Goal: Task Accomplishment & Management: Use online tool/utility

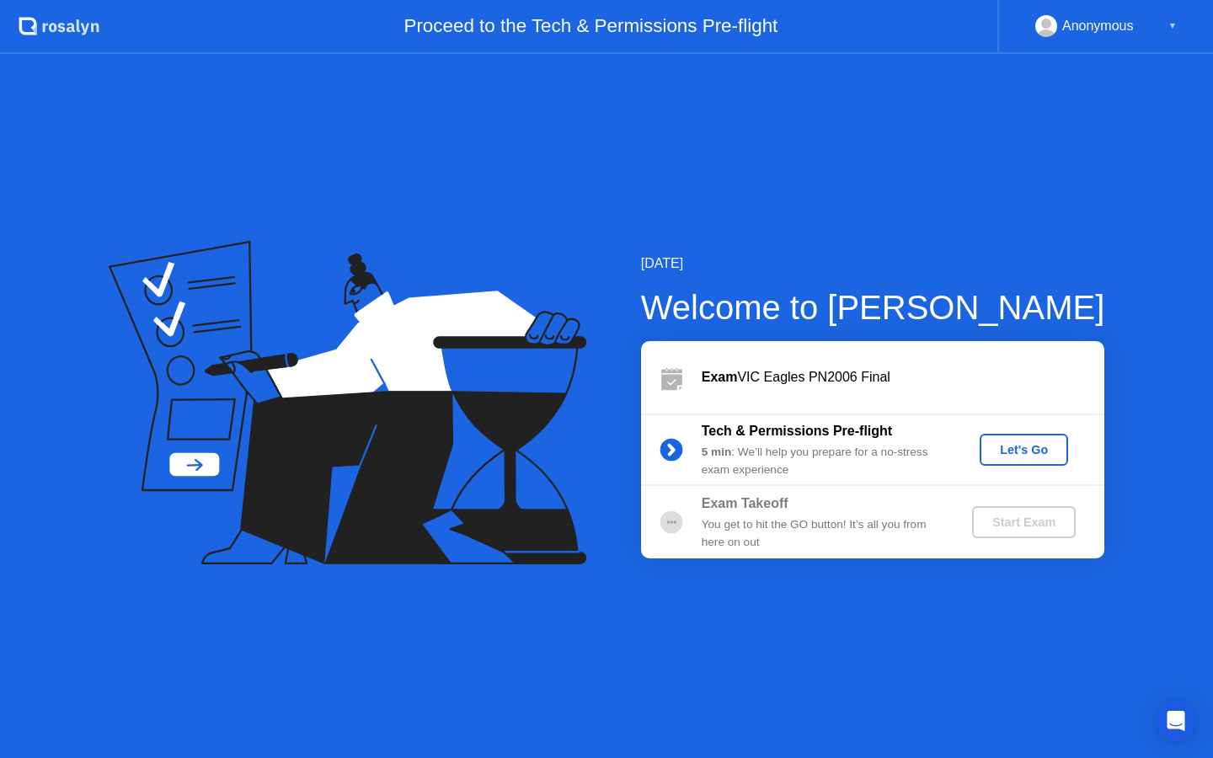
click at [1008, 455] on div "Let's Go" at bounding box center [1024, 449] width 75 height 13
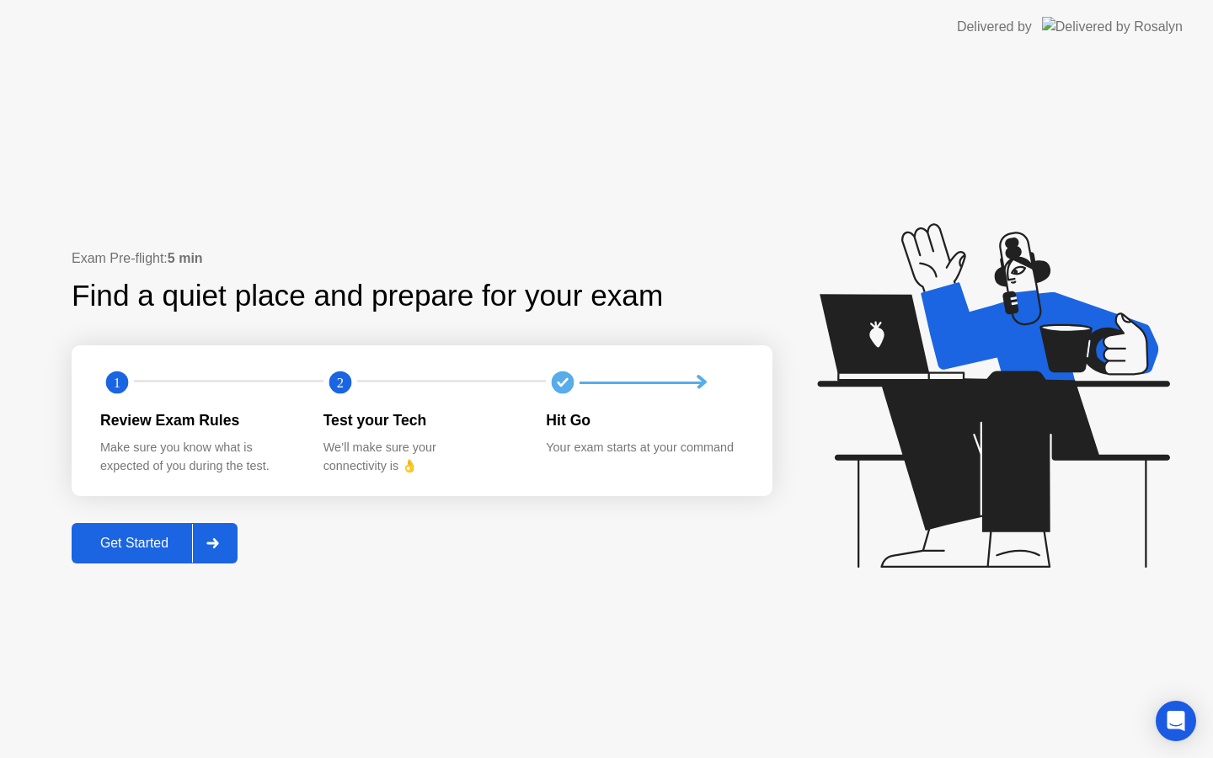
click at [147, 543] on div "Get Started" at bounding box center [134, 543] width 115 height 15
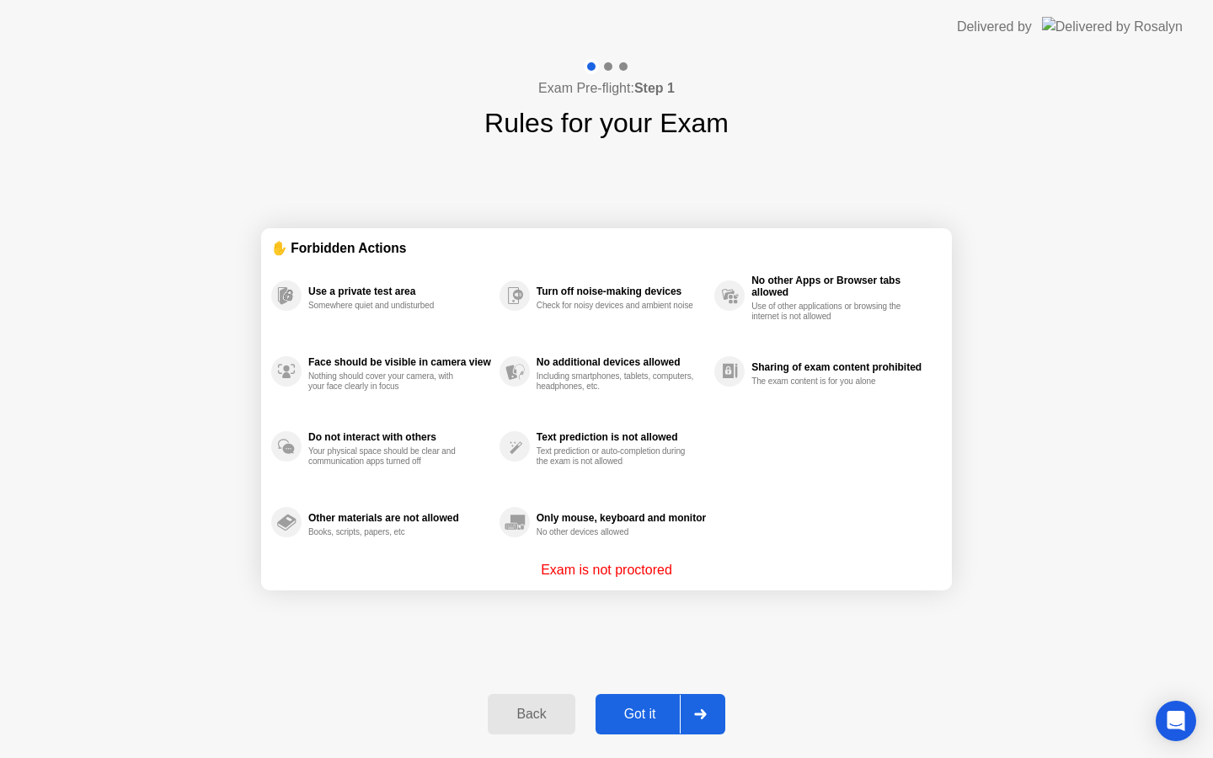
click at [636, 710] on div "Got it" at bounding box center [640, 714] width 79 height 15
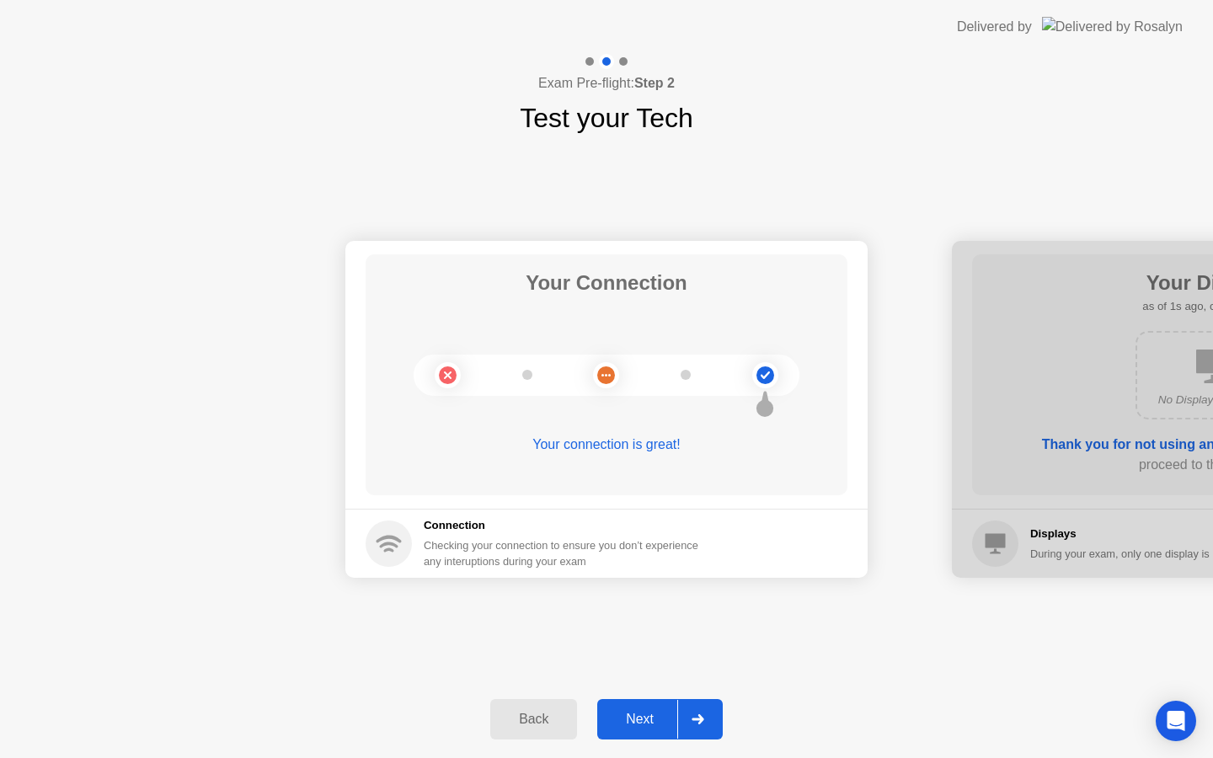
click at [634, 721] on div "Next" at bounding box center [639, 719] width 75 height 15
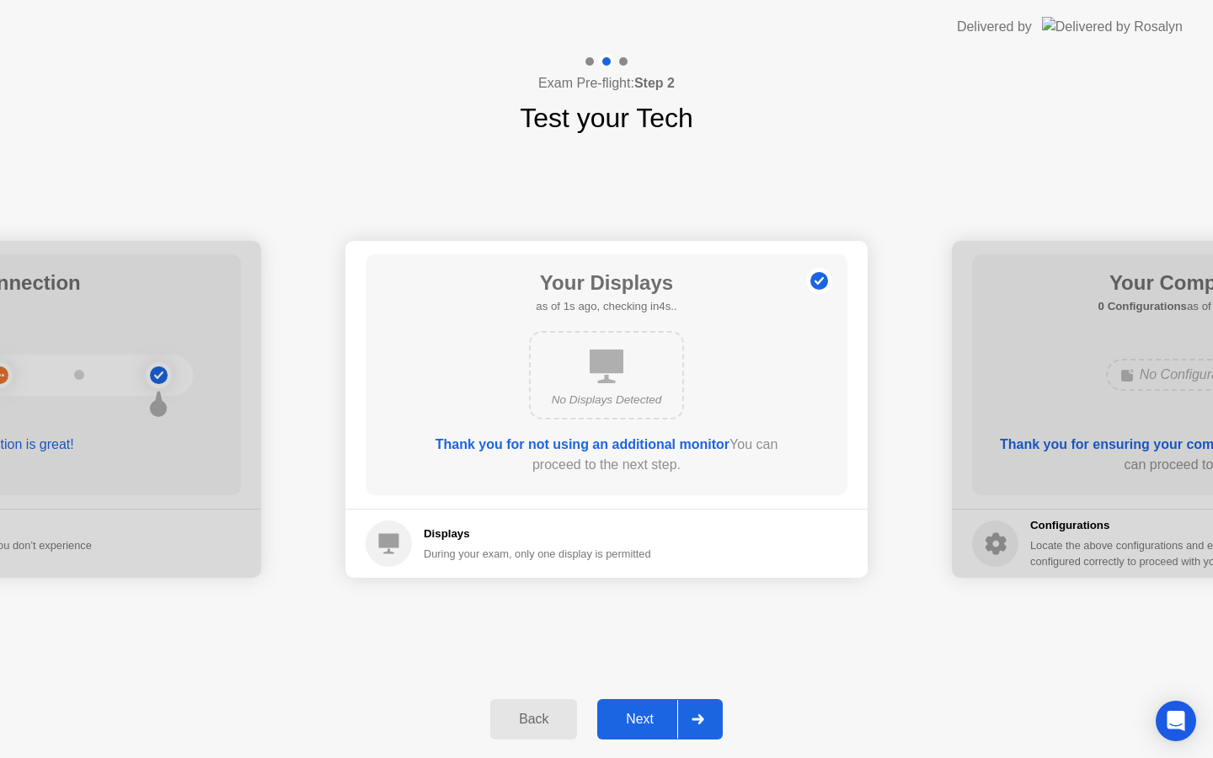
click at [634, 721] on div "Next" at bounding box center [639, 719] width 75 height 15
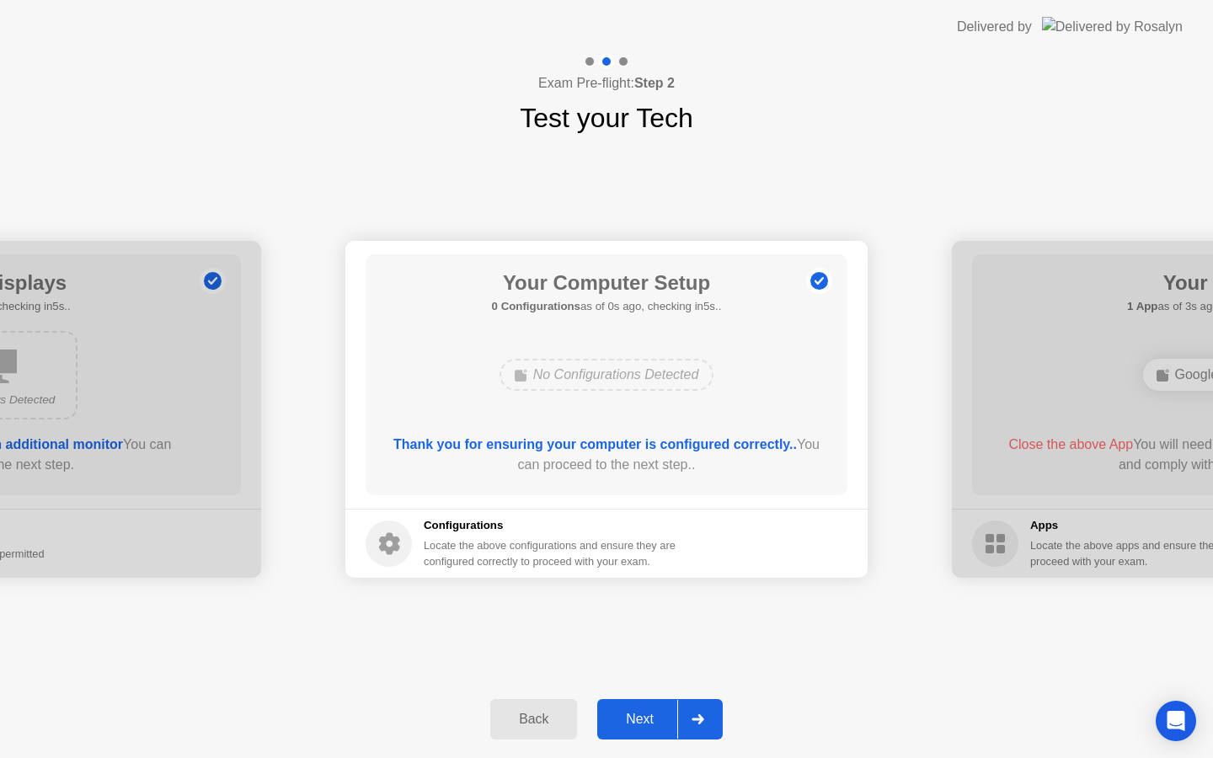
click at [634, 721] on div "Next" at bounding box center [639, 719] width 75 height 15
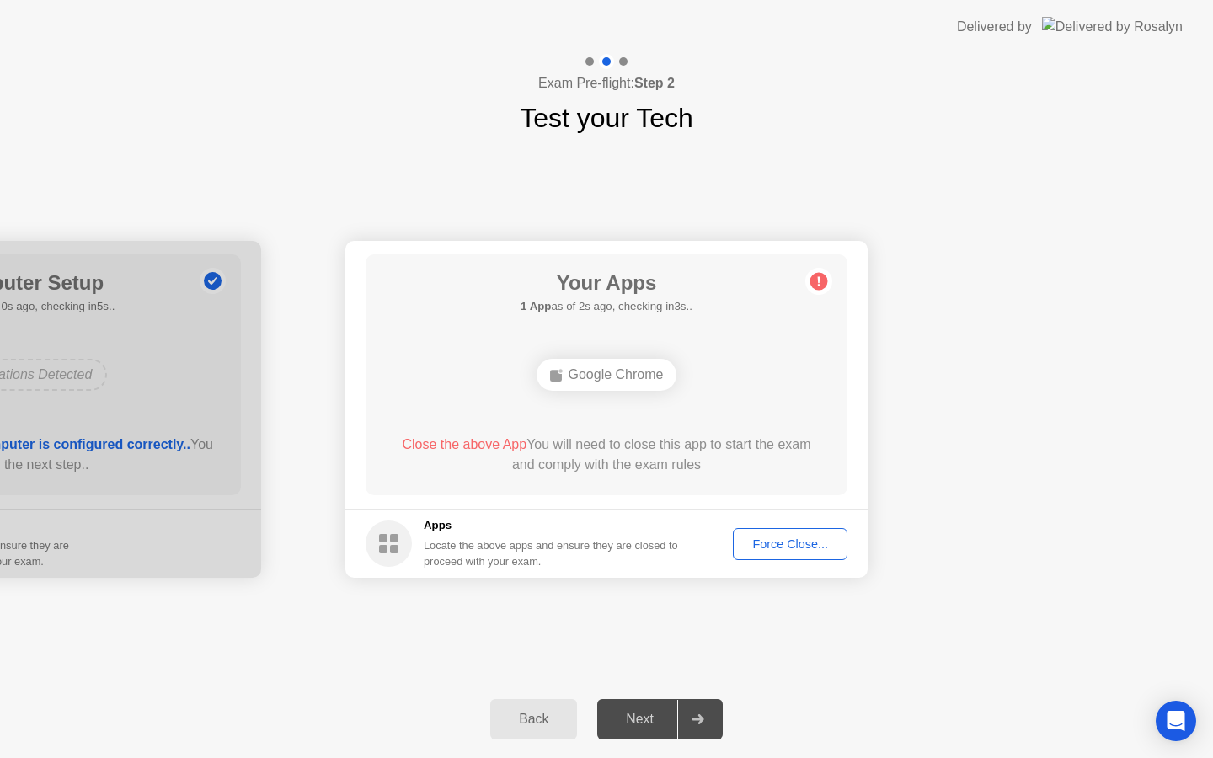
click at [790, 549] on div "Force Close..." at bounding box center [790, 544] width 103 height 13
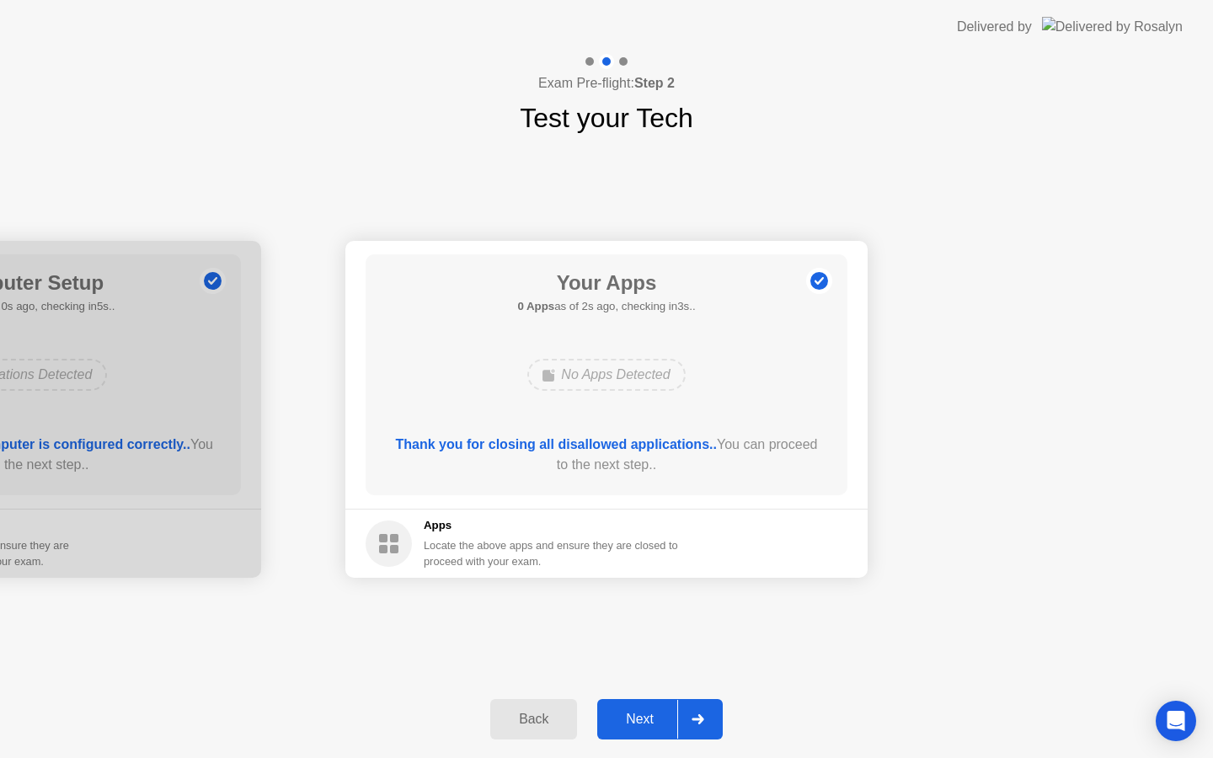
click at [635, 715] on div "Next" at bounding box center [639, 719] width 75 height 15
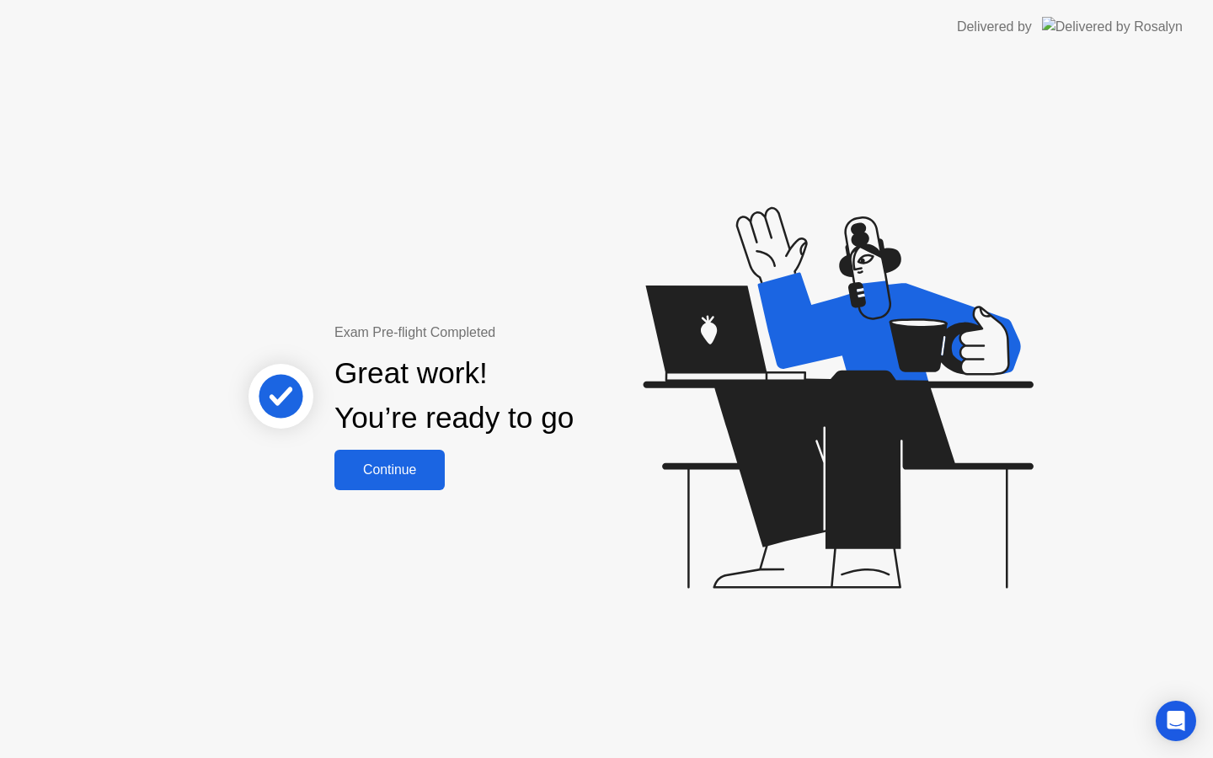
click at [376, 467] on div "Continue" at bounding box center [390, 470] width 100 height 15
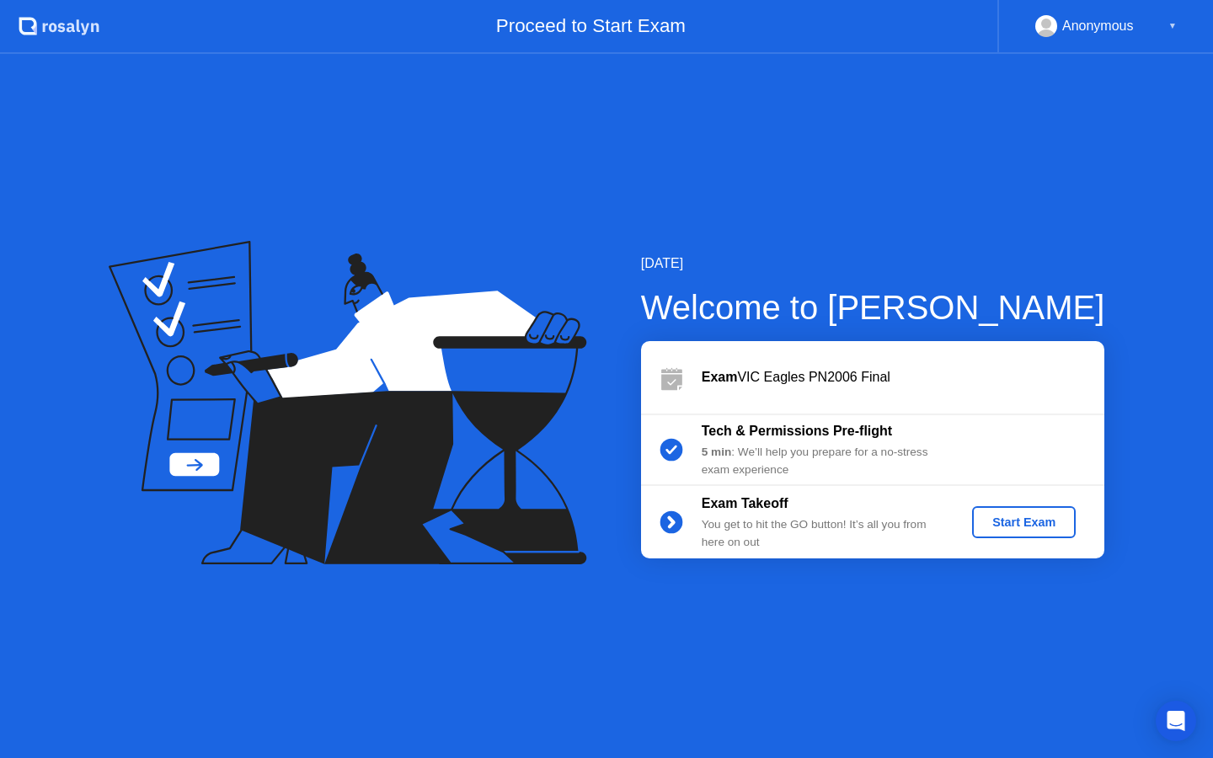
click at [1032, 521] on div "Start Exam" at bounding box center [1024, 522] width 90 height 13
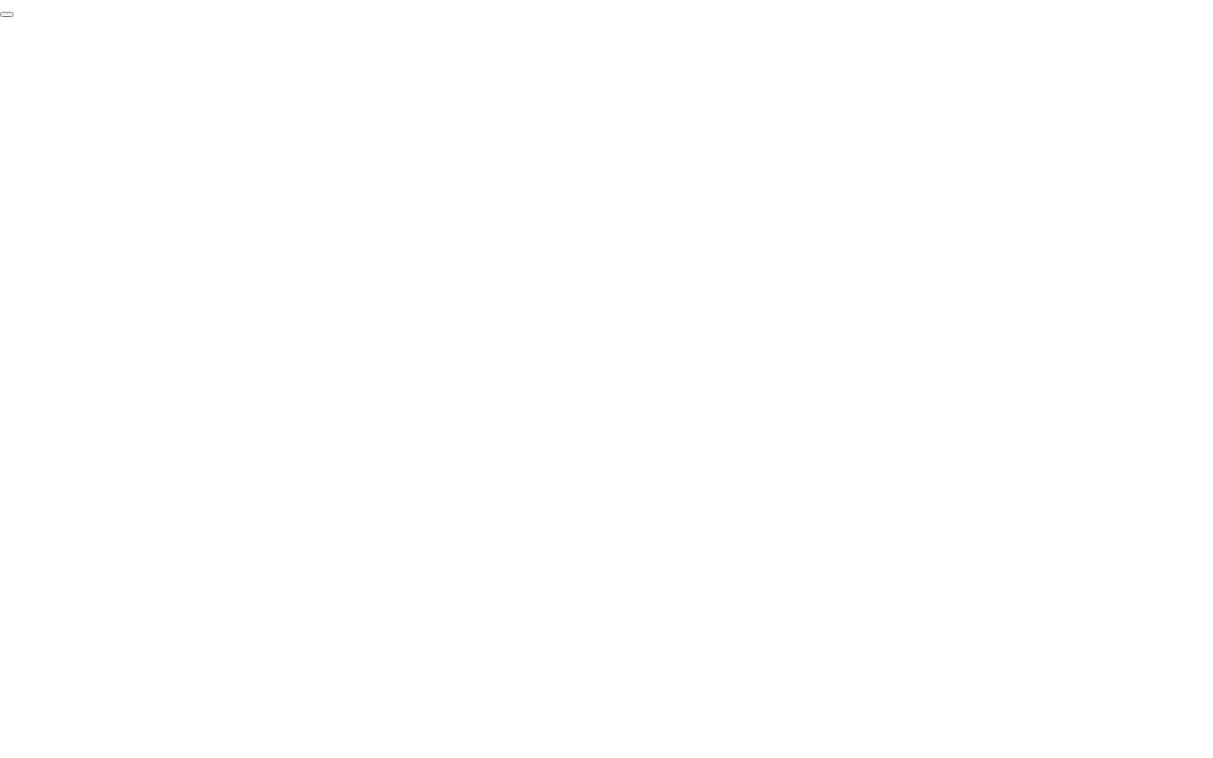
click div "End Proctoring Session"
